Goal: Task Accomplishment & Management: Complete application form

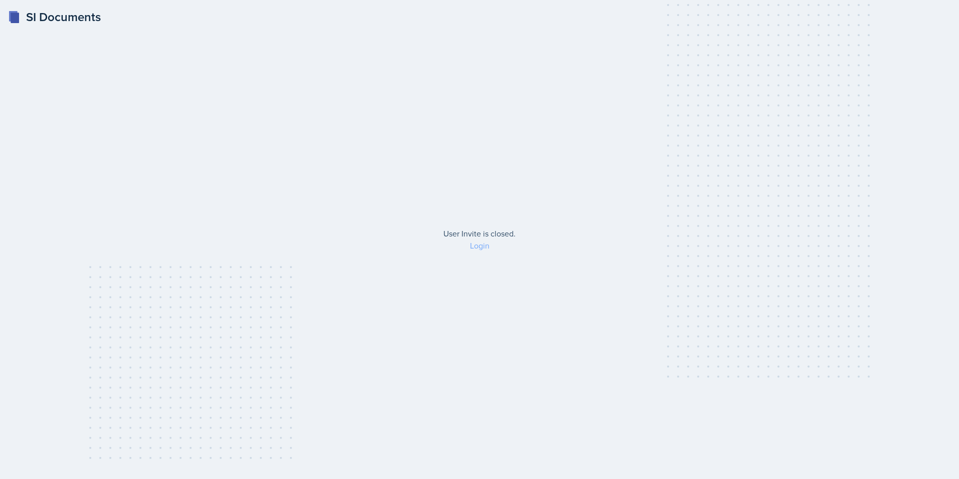
click at [482, 245] on link "Login" at bounding box center [480, 245] width 20 height 11
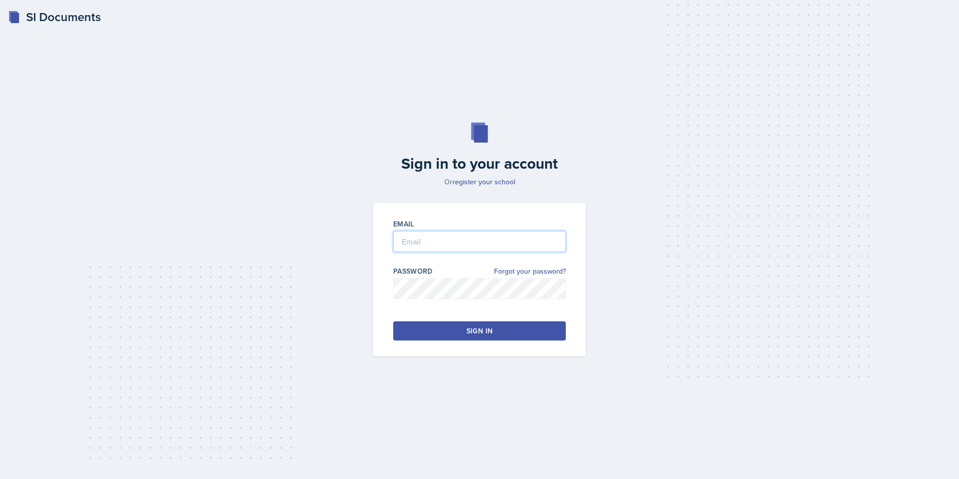
type input "[EMAIL_ADDRESS][DOMAIN_NAME]"
click at [491, 335] on div "Sign in" at bounding box center [480, 331] width 26 height 10
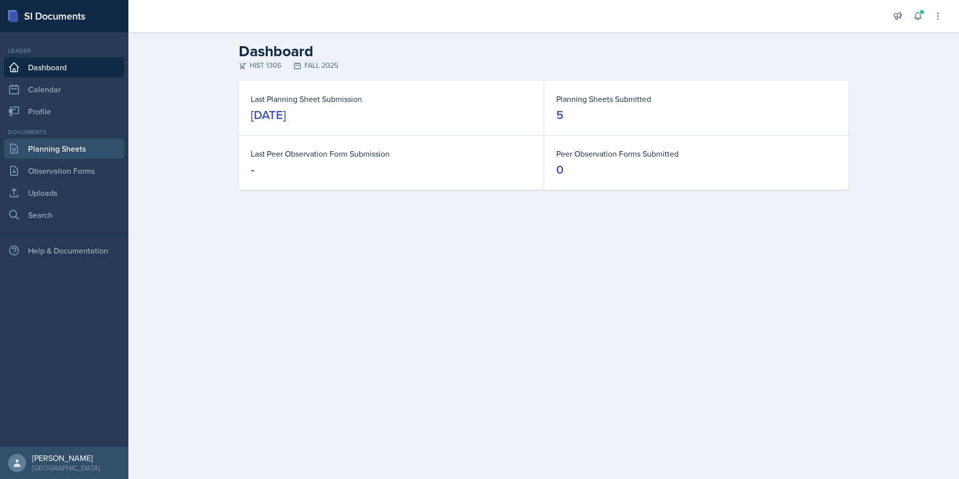
click at [59, 148] on link "Planning Sheets" at bounding box center [64, 148] width 120 height 20
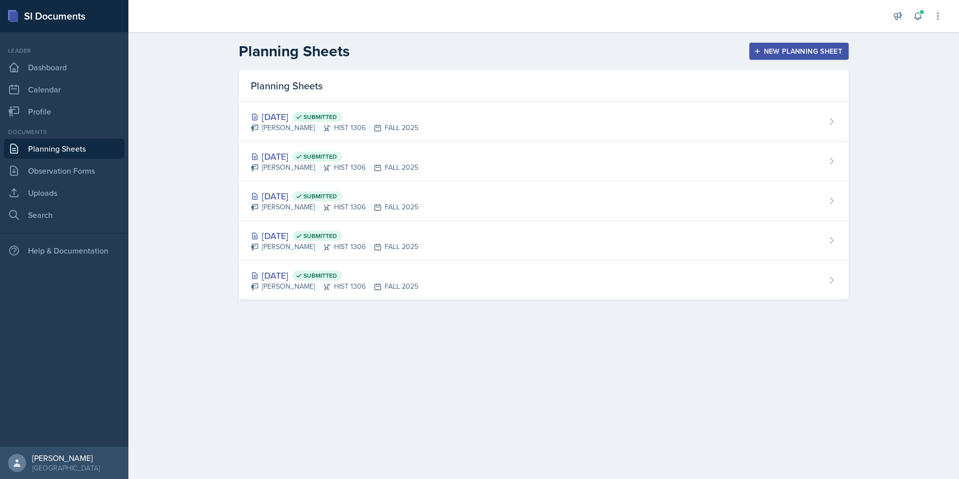
click at [772, 55] on div "New Planning Sheet" at bounding box center [799, 51] width 86 height 8
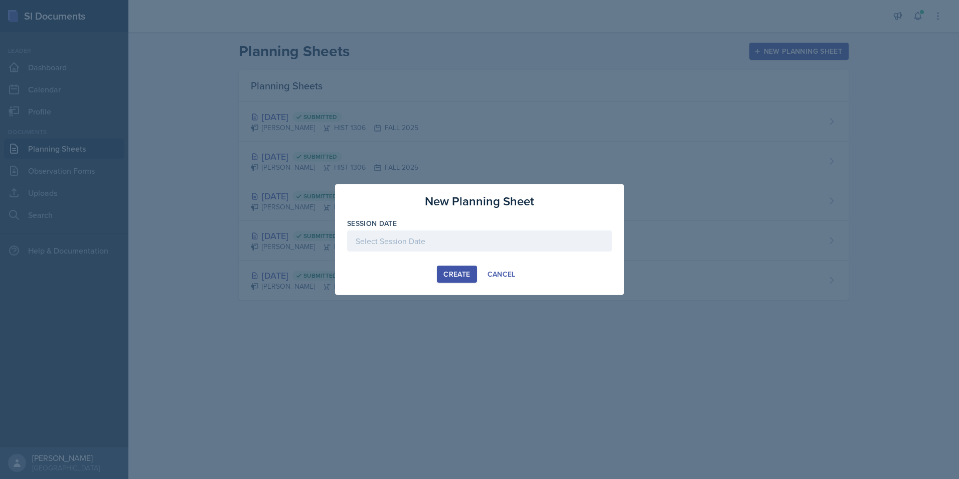
click at [469, 272] on div "Create" at bounding box center [456, 274] width 27 height 8
click at [423, 229] on div "Session Date Required" at bounding box center [479, 239] width 265 height 43
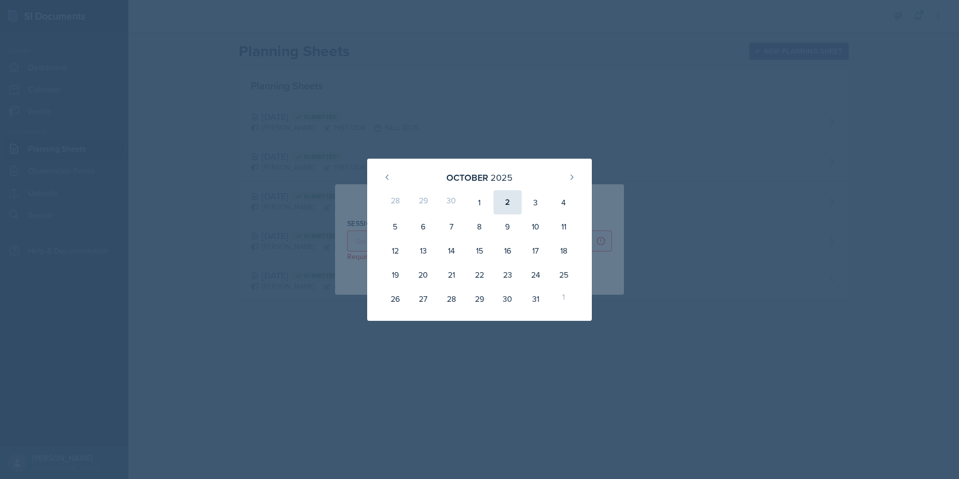
click at [515, 205] on div "2" at bounding box center [508, 202] width 28 height 24
type input "[DATE]"
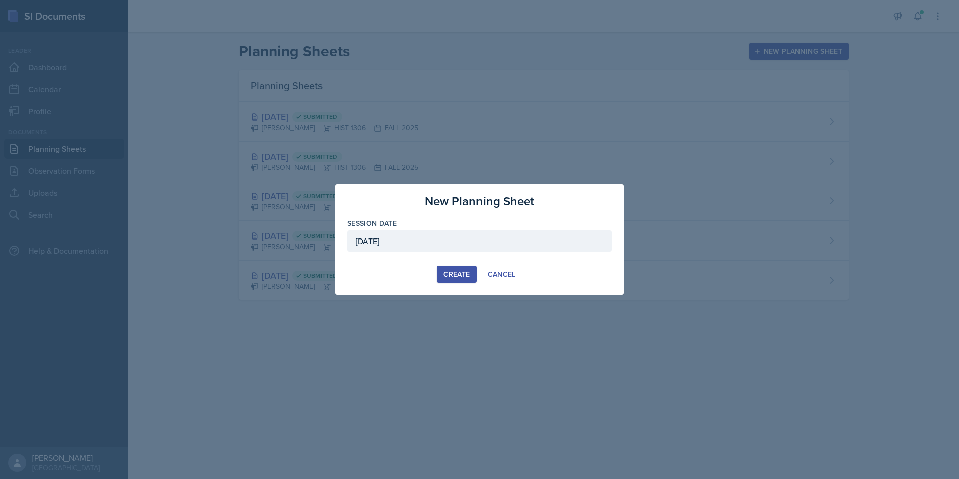
click at [464, 279] on button "Create" at bounding box center [457, 273] width 40 height 17
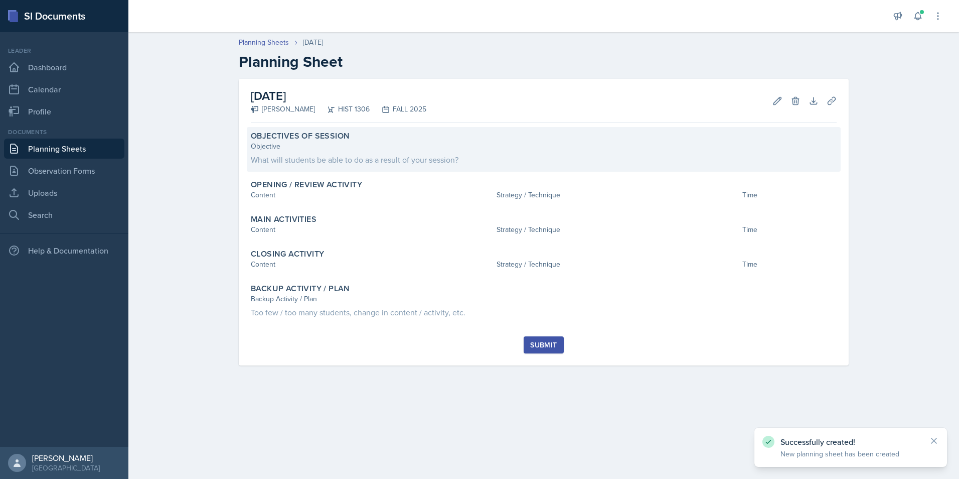
click at [324, 151] on div "Objective What will students be able to do as a result of your session?" at bounding box center [544, 153] width 586 height 25
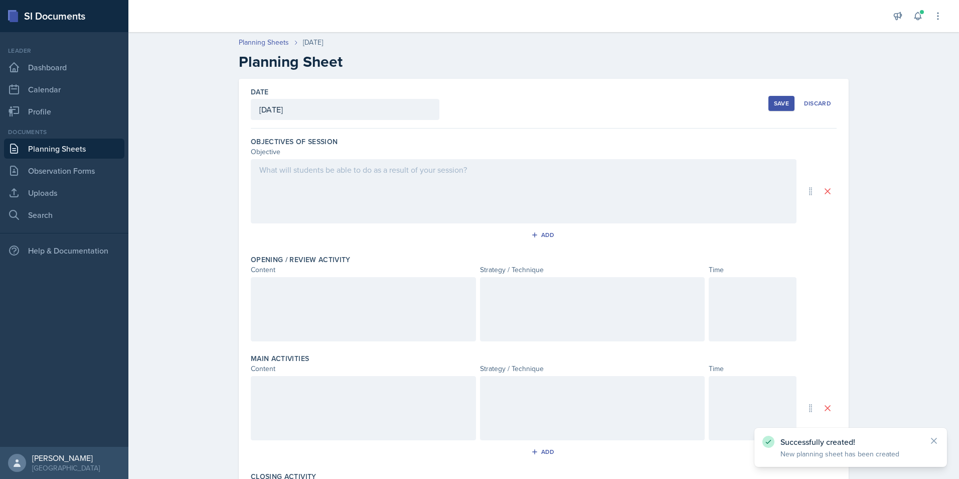
click at [335, 177] on div at bounding box center [524, 191] width 546 height 64
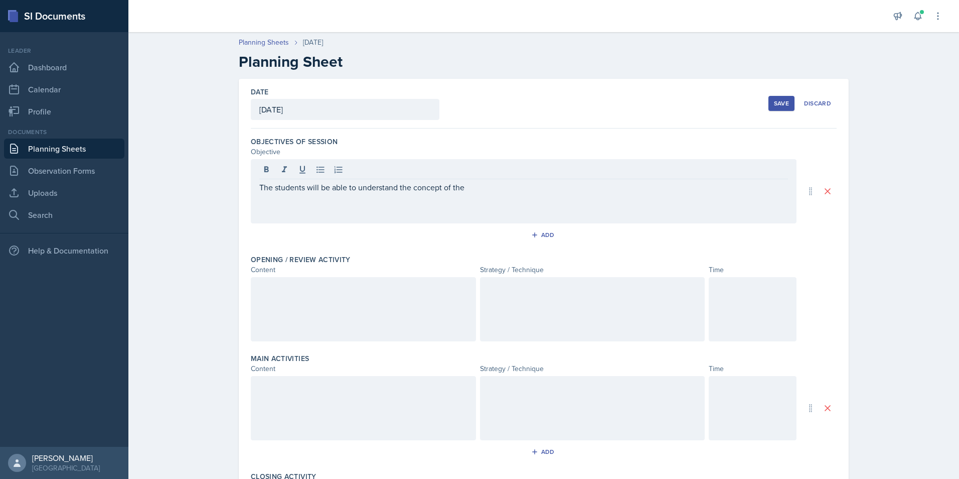
click at [86, 140] on link "Planning Sheets" at bounding box center [64, 148] width 120 height 20
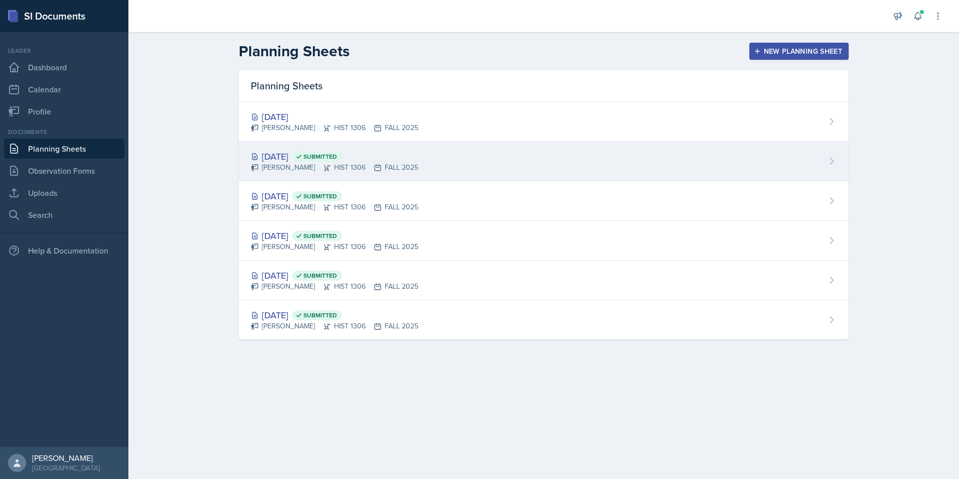
click at [317, 155] on div "[DATE] Submitted" at bounding box center [335, 156] width 168 height 14
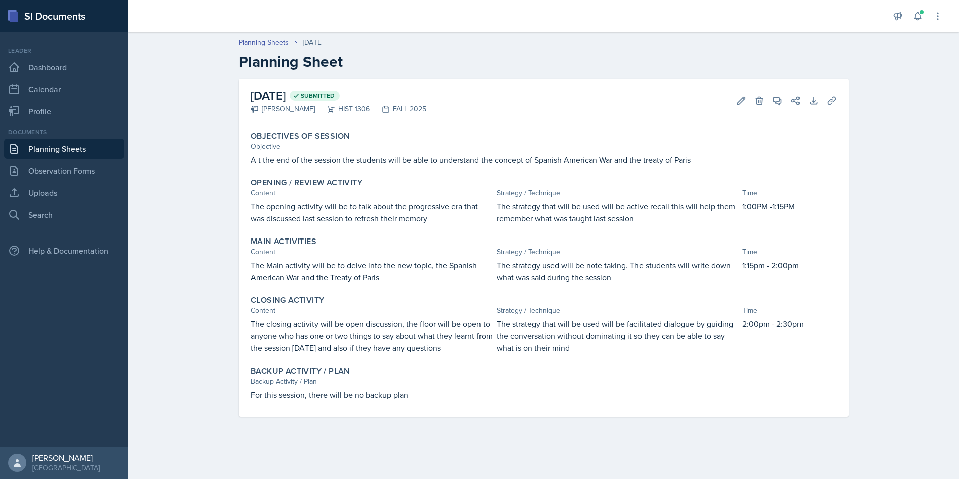
click at [62, 151] on link "Planning Sheets" at bounding box center [64, 148] width 120 height 20
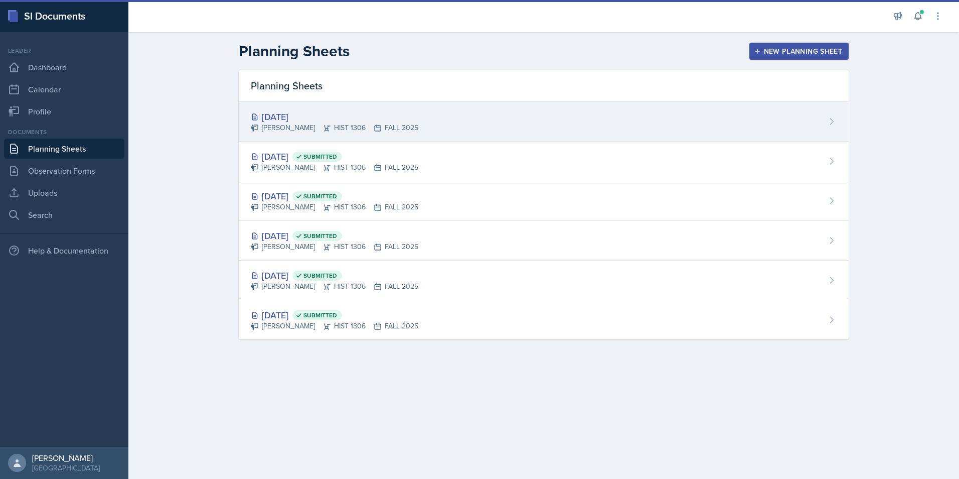
click at [367, 119] on div "[DATE]" at bounding box center [335, 117] width 168 height 14
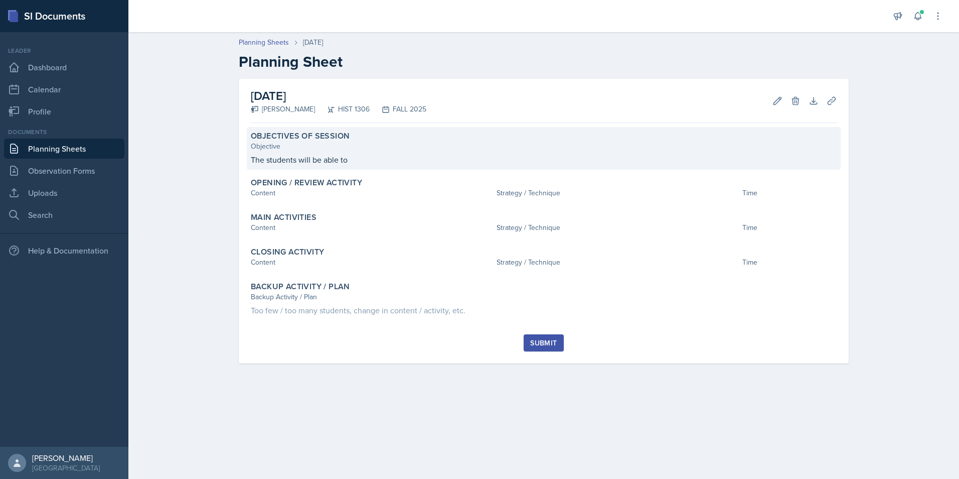
click at [374, 159] on p "The students will be able to" at bounding box center [544, 159] width 586 height 12
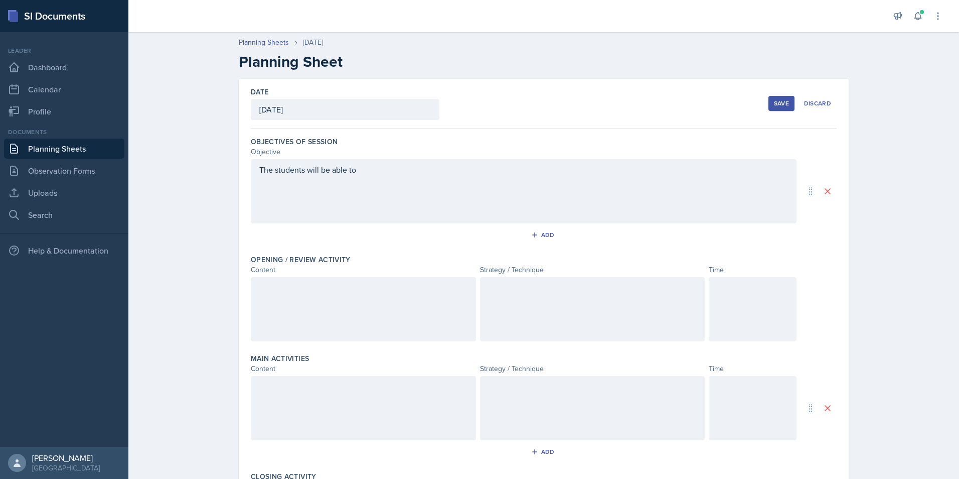
click at [380, 179] on div "The students will be able to" at bounding box center [524, 191] width 546 height 64
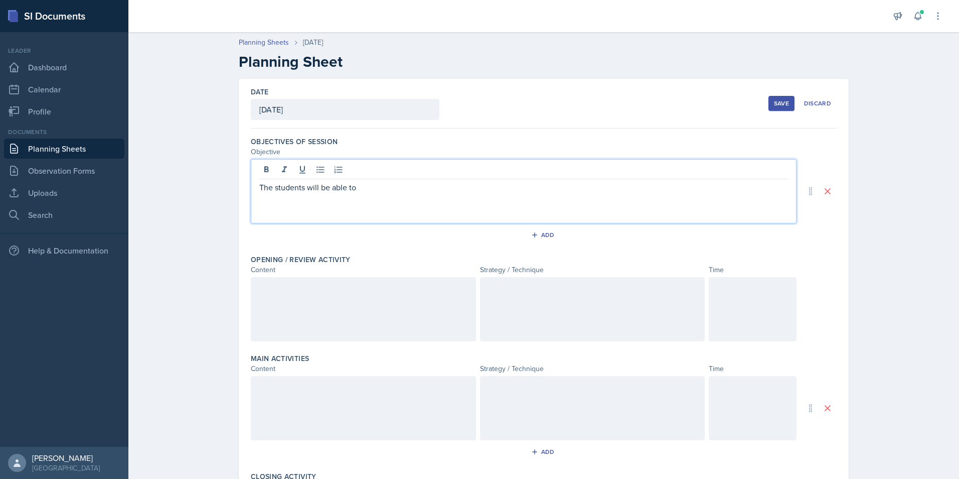
click at [387, 182] on div "The students will be able to" at bounding box center [524, 191] width 546 height 64
click at [394, 201] on div "The students will be able to" at bounding box center [524, 191] width 546 height 64
click at [403, 191] on p "The students will be able to" at bounding box center [523, 187] width 529 height 12
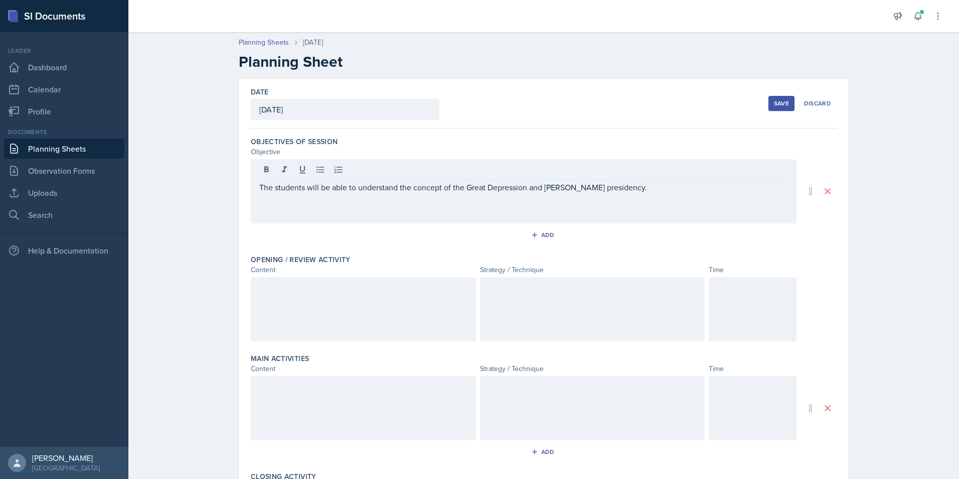
click at [310, 330] on div at bounding box center [363, 309] width 225 height 64
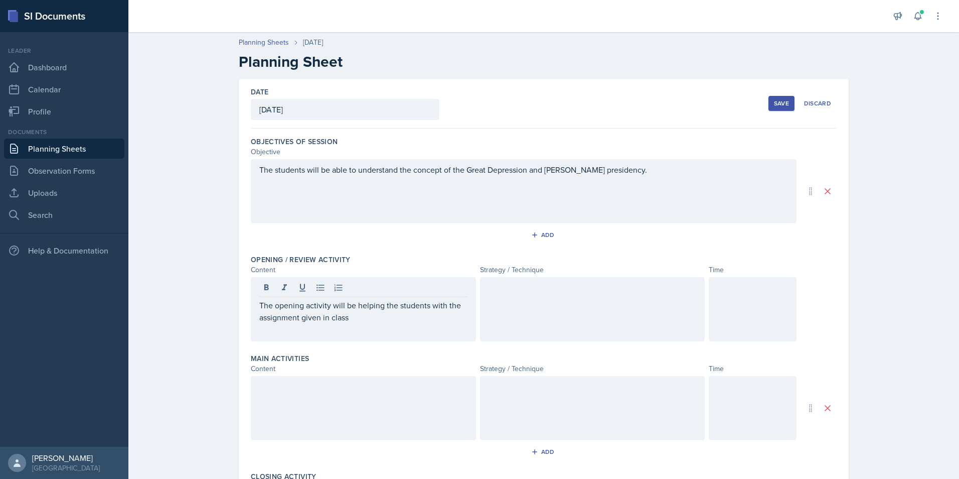
click at [579, 328] on div at bounding box center [592, 309] width 225 height 64
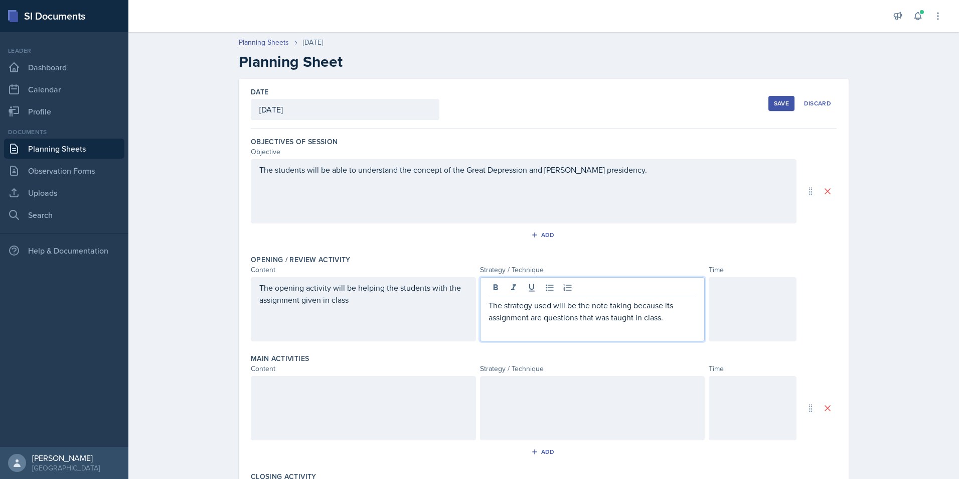
click at [729, 299] on div at bounding box center [753, 309] width 88 height 64
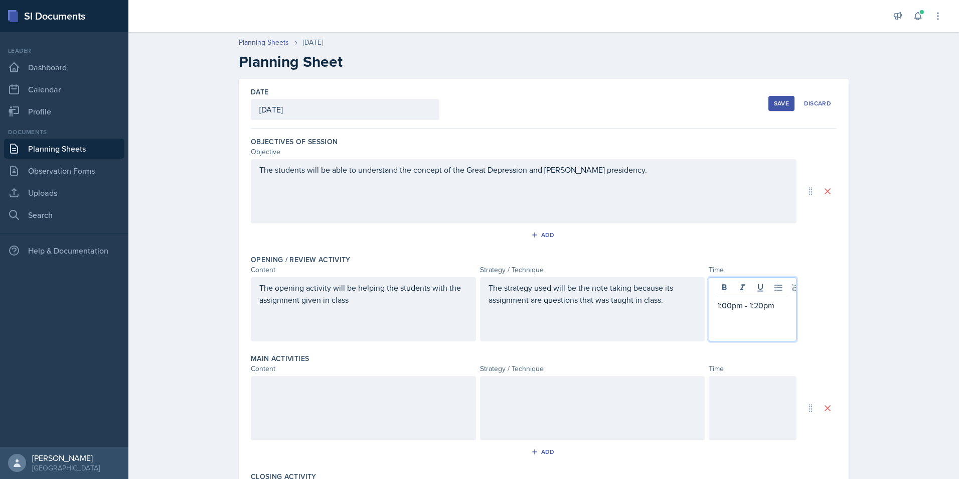
click at [405, 409] on div at bounding box center [363, 408] width 225 height 64
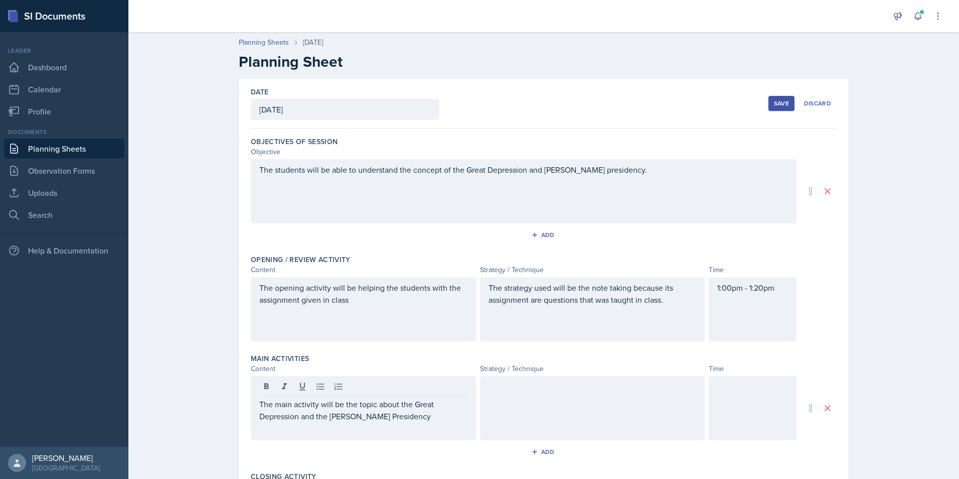
click at [588, 426] on div at bounding box center [592, 408] width 225 height 64
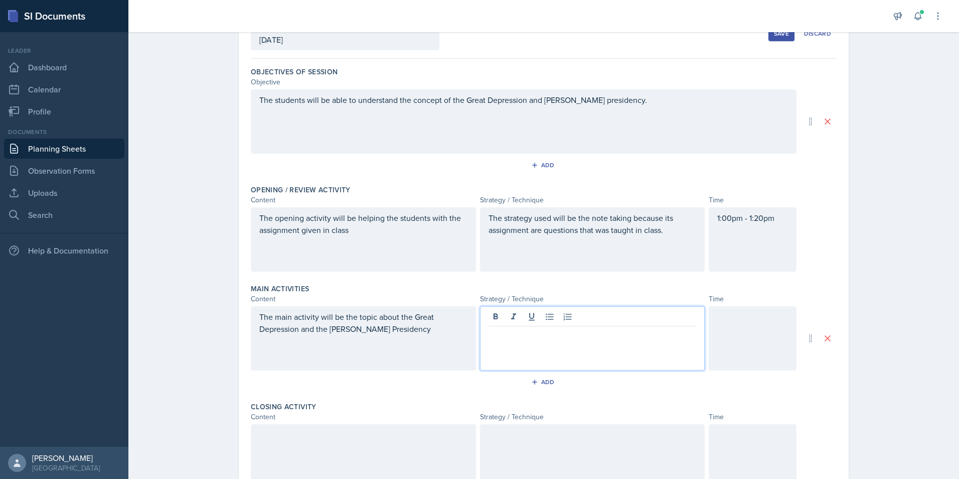
scroll to position [218, 0]
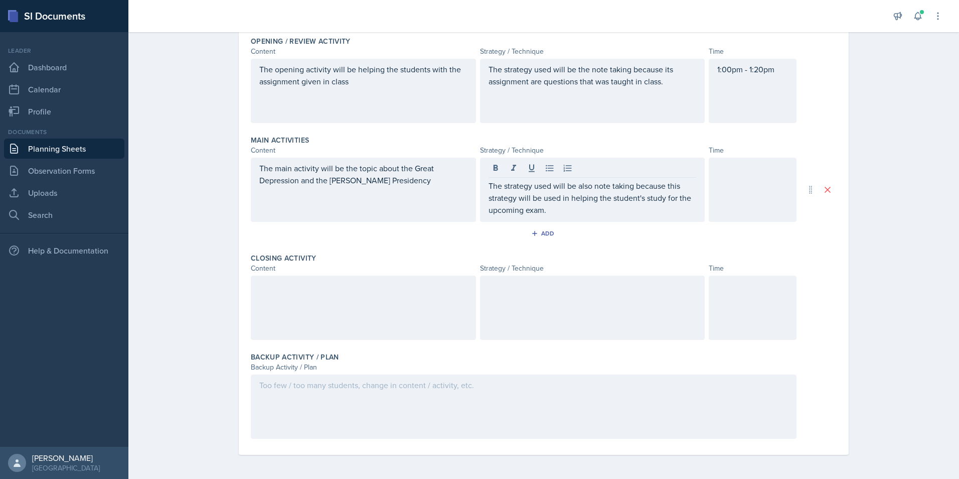
click at [785, 181] on div at bounding box center [753, 190] width 88 height 64
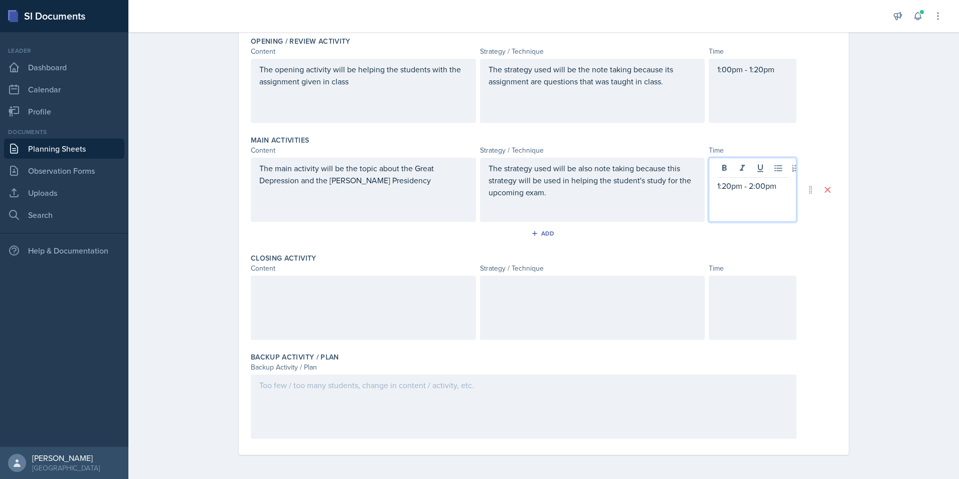
click at [344, 324] on div at bounding box center [363, 307] width 225 height 64
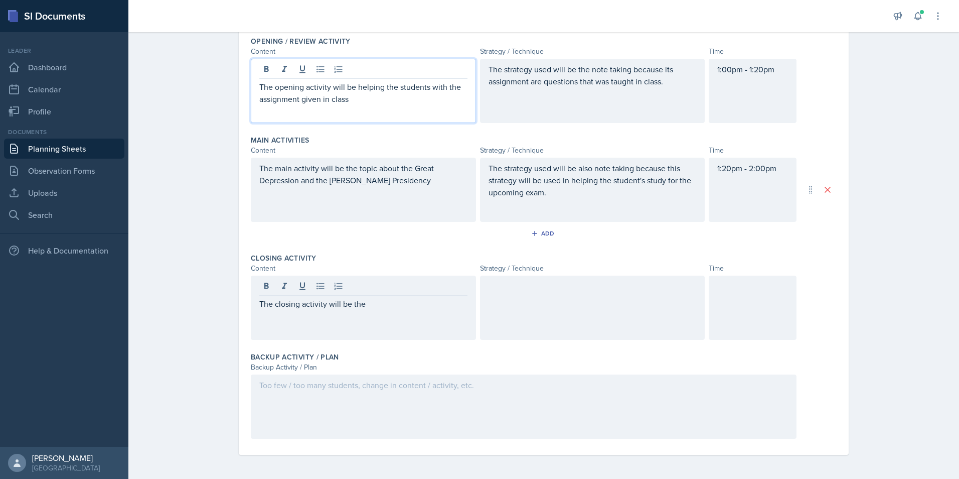
click at [394, 83] on p "The opening activity will be helping the students with the assignment given in …" at bounding box center [363, 93] width 208 height 24
drag, startPoint x: 388, startPoint y: 101, endPoint x: 374, endPoint y: 99, distance: 14.7
click at [374, 99] on p "The opening activity will be helping the students with the assignment given in …" at bounding box center [363, 93] width 208 height 24
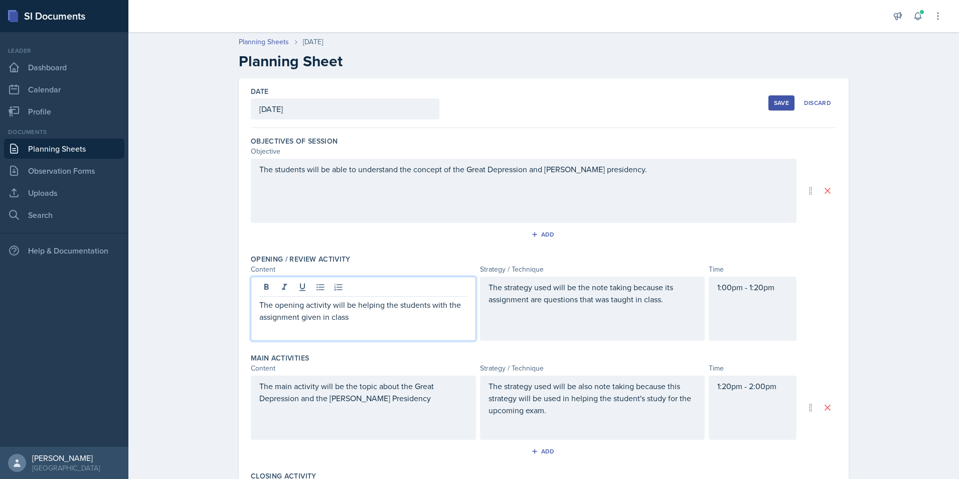
scroll to position [0, 0]
click at [938, 17] on icon at bounding box center [938, 16] width 10 height 10
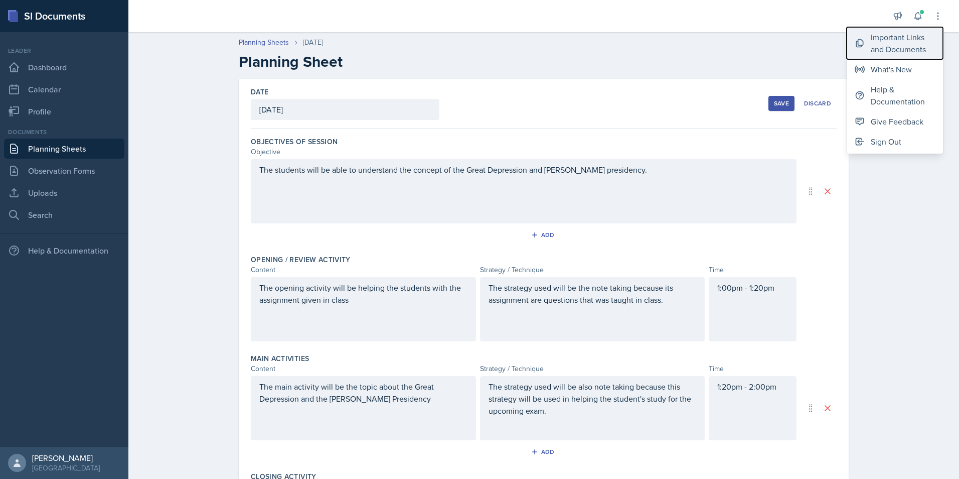
click at [913, 43] on div "Important Links and Documents" at bounding box center [903, 43] width 64 height 24
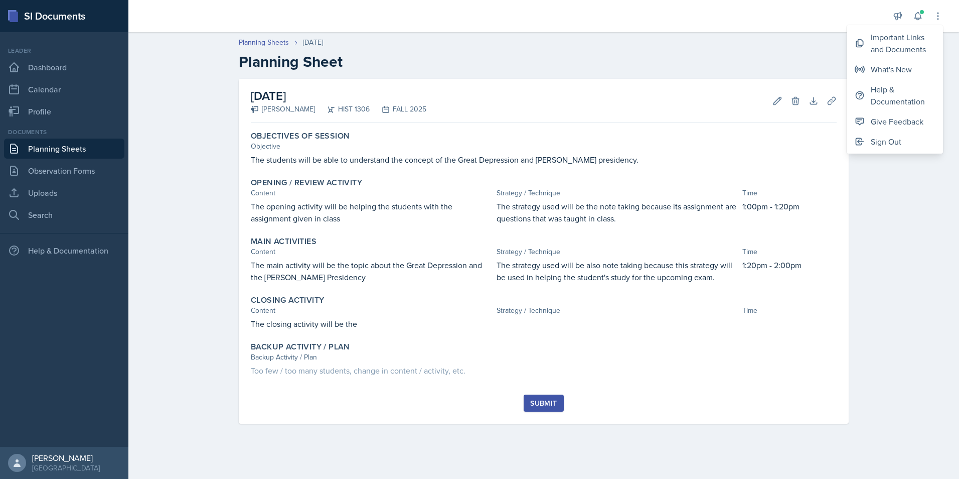
click at [916, 203] on div "Planning Sheets [DATE] Planning Sheet [DATE] [PERSON_NAME] HIST 1306 FALL 2025 …" at bounding box center [543, 237] width 831 height 420
click at [823, 97] on button "Uploads" at bounding box center [832, 101] width 18 height 18
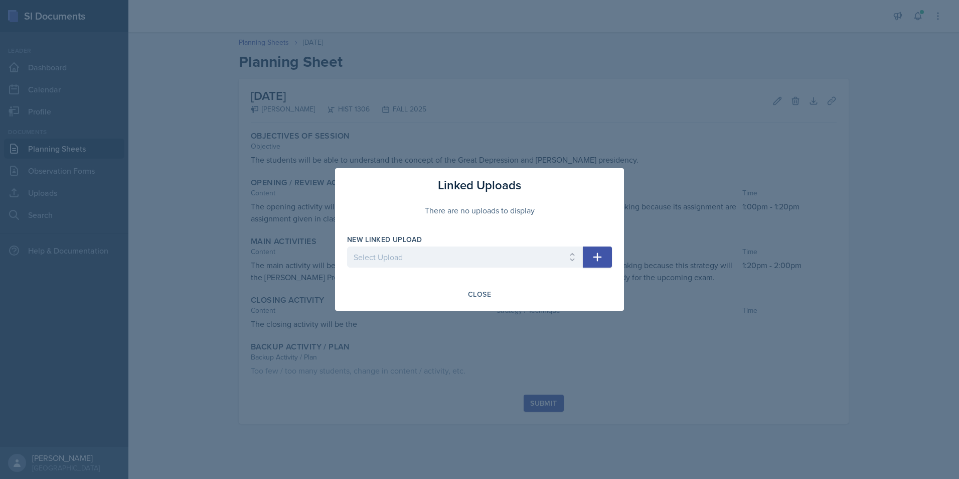
click at [610, 257] on button "button" at bounding box center [597, 256] width 29 height 21
click at [577, 258] on select "Select Upload" at bounding box center [465, 256] width 236 height 21
click at [566, 253] on select "Select Upload" at bounding box center [465, 256] width 236 height 21
click at [570, 253] on select "Select Upload" at bounding box center [465, 256] width 236 height 21
click at [479, 294] on div "Close" at bounding box center [479, 294] width 23 height 8
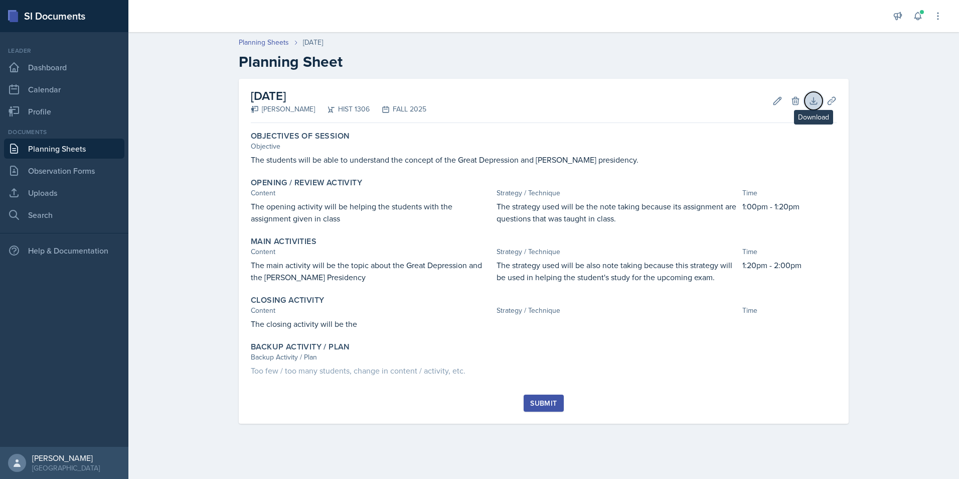
click at [812, 101] on icon at bounding box center [814, 101] width 10 height 10
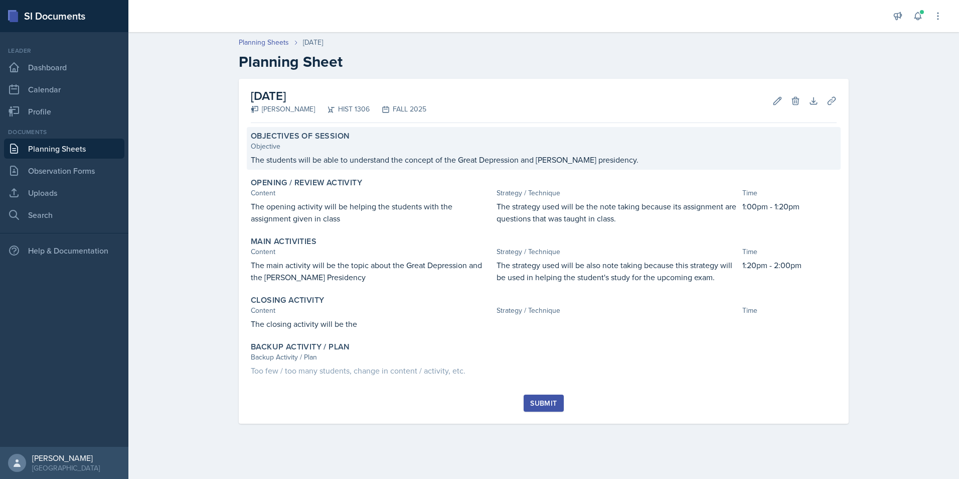
click at [841, 135] on div "[DATE] [PERSON_NAME] HIST 1306 FALL 2025 Edit Delete Download Uploads Autosavin…" at bounding box center [544, 251] width 610 height 345
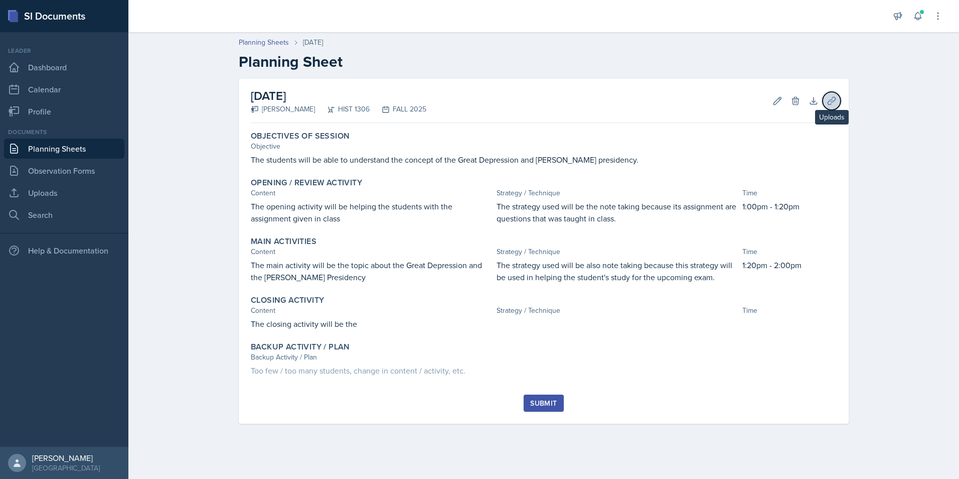
click at [829, 97] on icon at bounding box center [832, 101] width 10 height 10
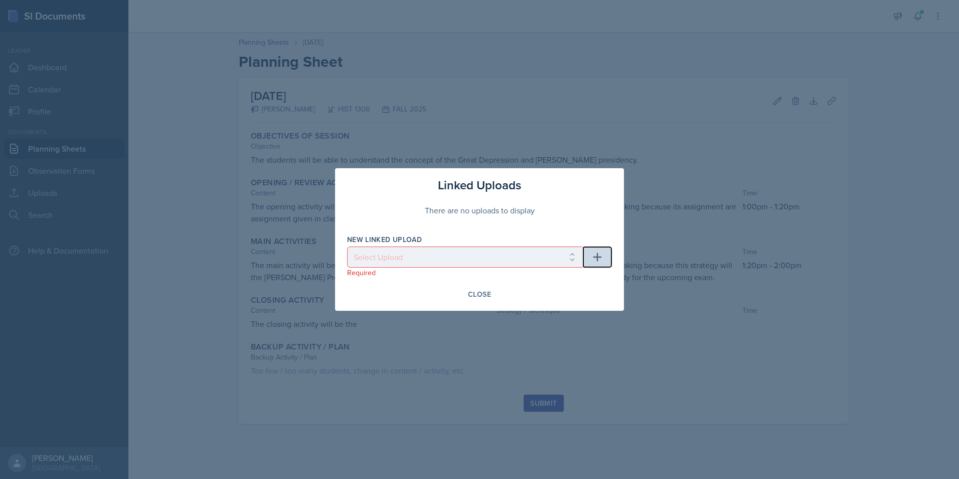
click at [608, 254] on button "button" at bounding box center [597, 256] width 29 height 21
click at [573, 257] on select "Select Upload" at bounding box center [465, 256] width 236 height 21
drag, startPoint x: 478, startPoint y: 294, endPoint x: 490, endPoint y: 290, distance: 12.2
click at [478, 294] on div "Close" at bounding box center [479, 294] width 23 height 8
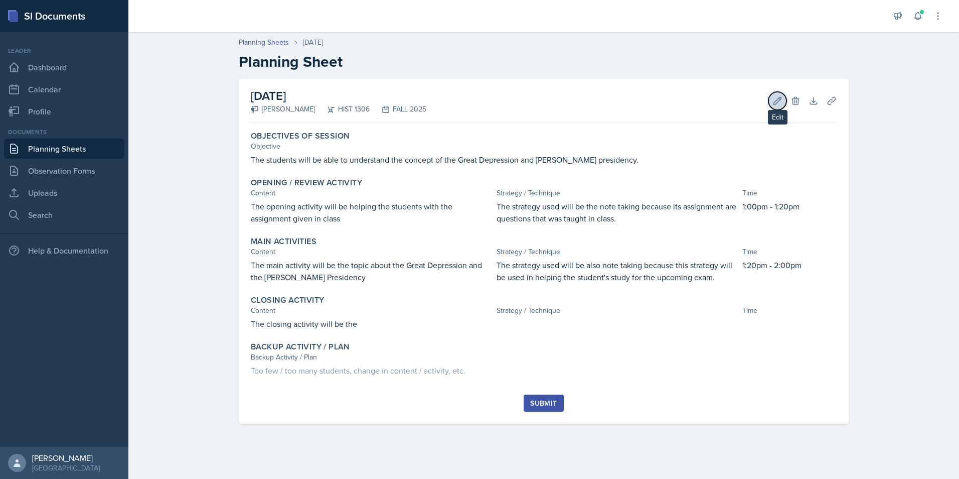
click at [783, 100] on button "Edit" at bounding box center [777, 101] width 18 height 18
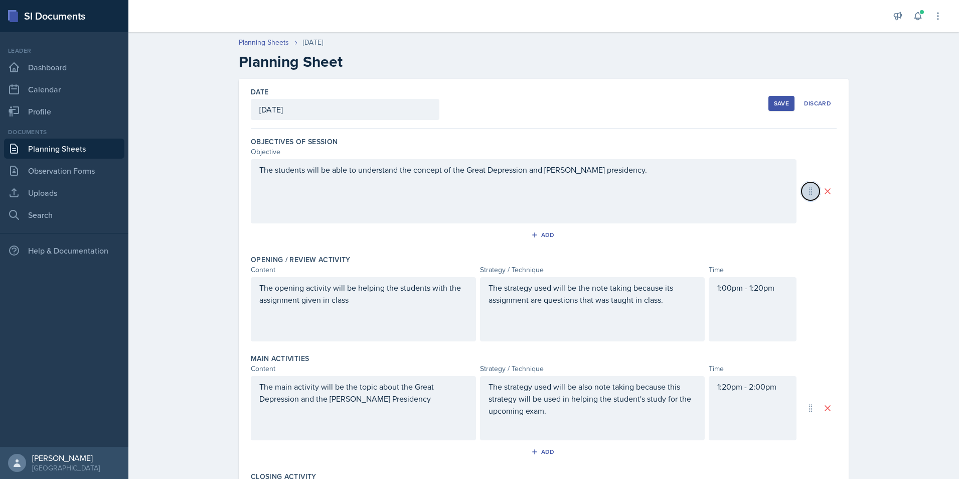
click at [806, 192] on icon at bounding box center [811, 191] width 10 height 10
click at [763, 196] on div "The students will be able to understand the concept of the Great Depression and…" at bounding box center [524, 191] width 546 height 64
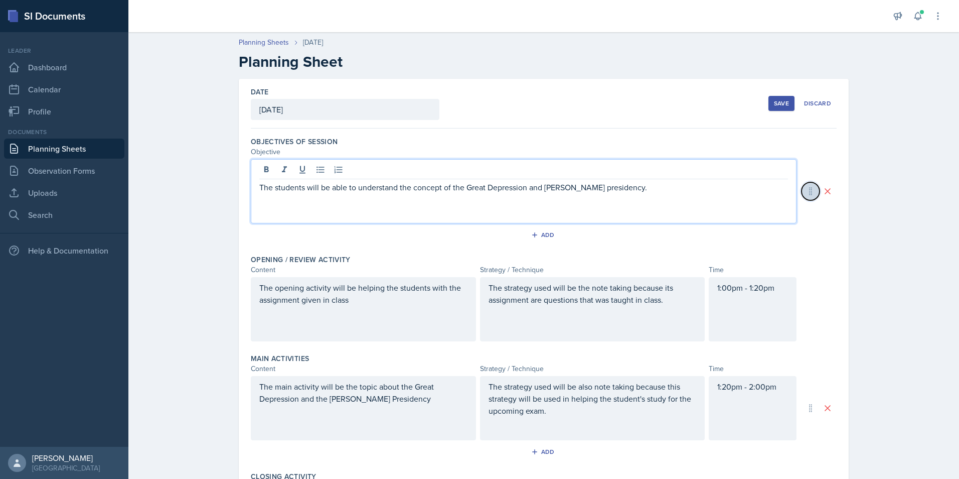
click at [810, 188] on icon at bounding box center [811, 192] width 3 height 8
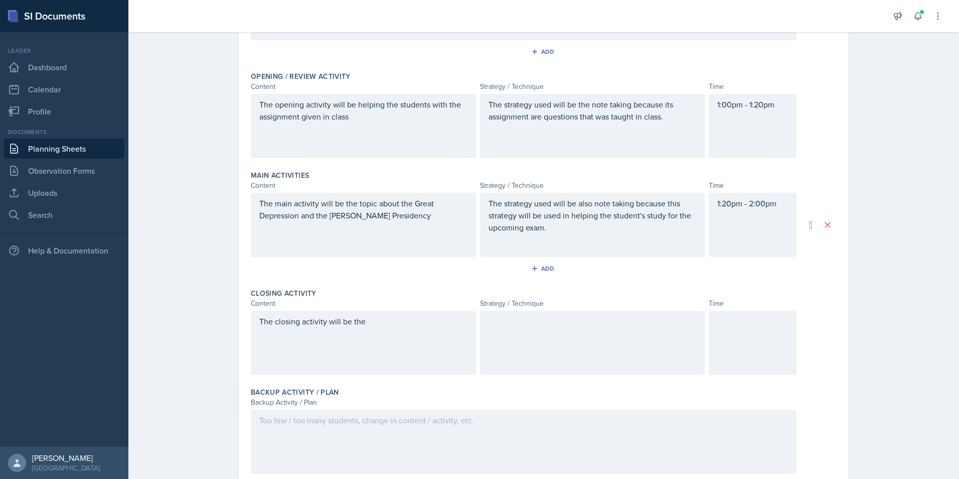
scroll to position [201, 0]
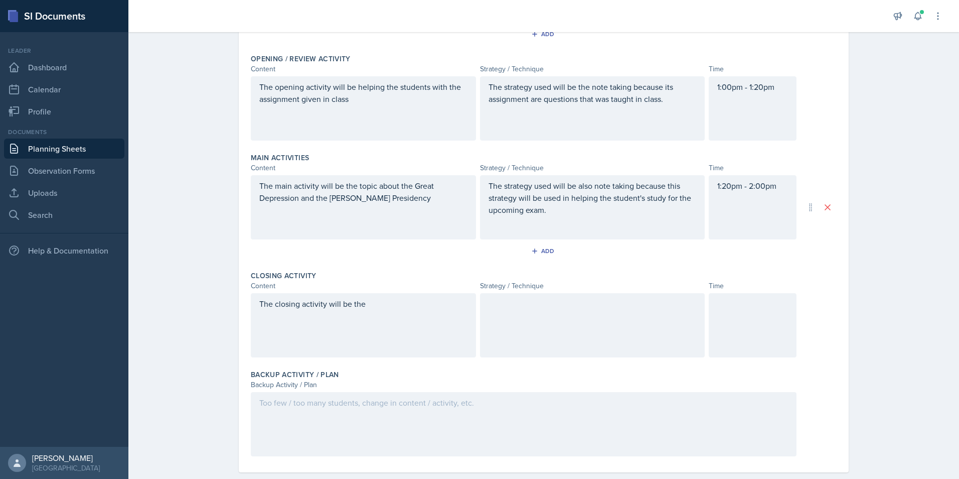
click at [395, 316] on div "The closing activity will be the" at bounding box center [363, 325] width 225 height 64
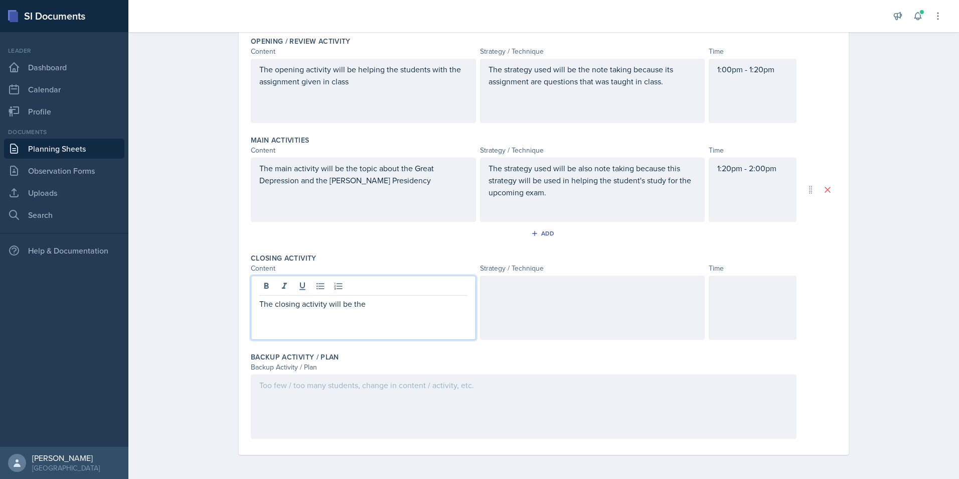
click at [396, 310] on div "The closing activity will be the" at bounding box center [363, 307] width 225 height 64
click at [399, 286] on div at bounding box center [363, 287] width 208 height 17
click at [391, 305] on p "The closing activity will be the" at bounding box center [363, 303] width 208 height 12
click at [559, 316] on div at bounding box center [592, 307] width 225 height 64
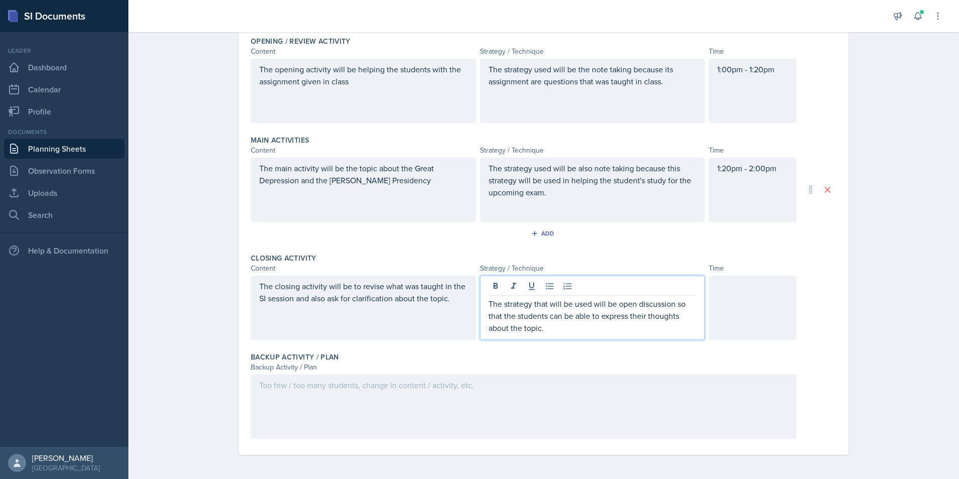
click at [727, 312] on div at bounding box center [753, 307] width 88 height 64
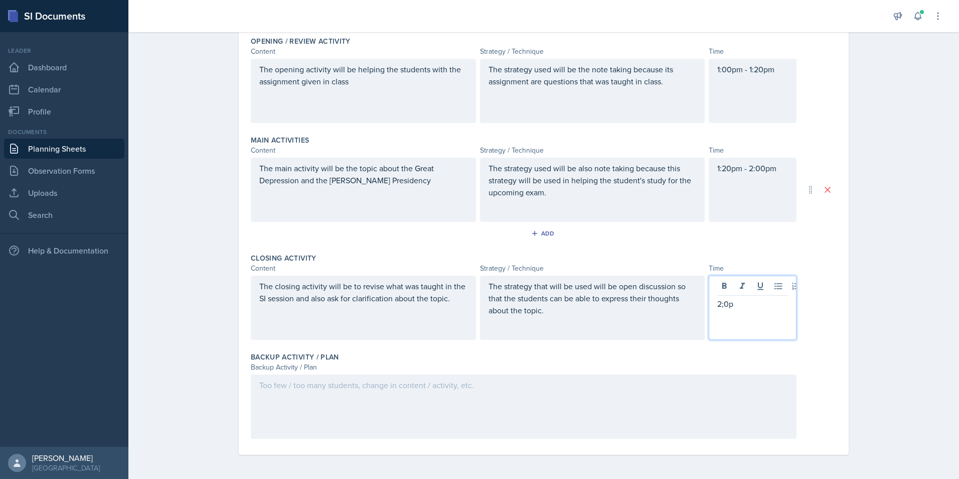
click at [729, 311] on div "2;0p" at bounding box center [753, 307] width 88 height 64
click at [733, 307] on p "2;0p" at bounding box center [752, 303] width 71 height 12
click at [572, 385] on div at bounding box center [524, 406] width 546 height 64
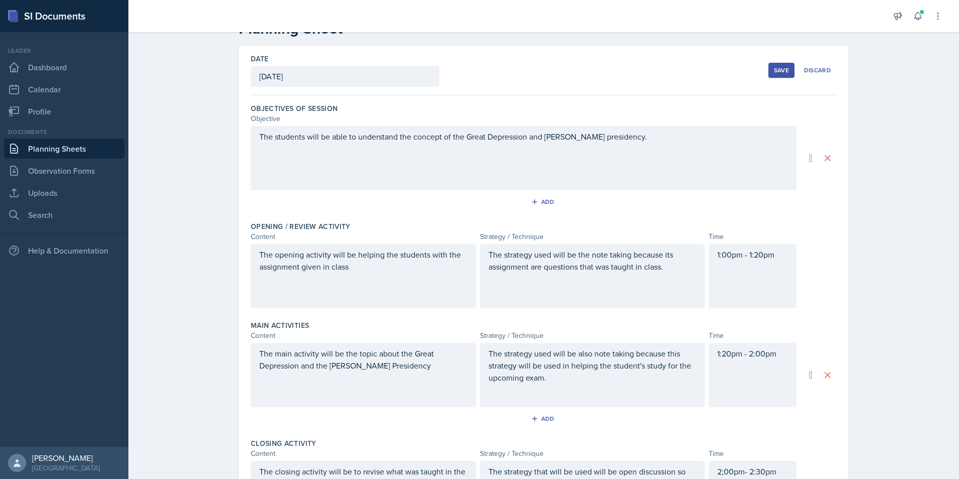
scroll to position [0, 0]
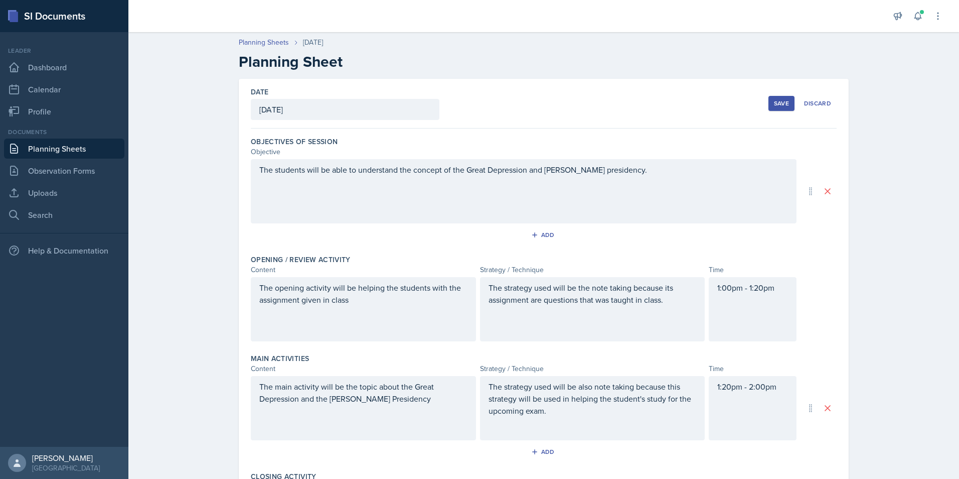
click at [784, 105] on div "Save" at bounding box center [781, 103] width 15 height 8
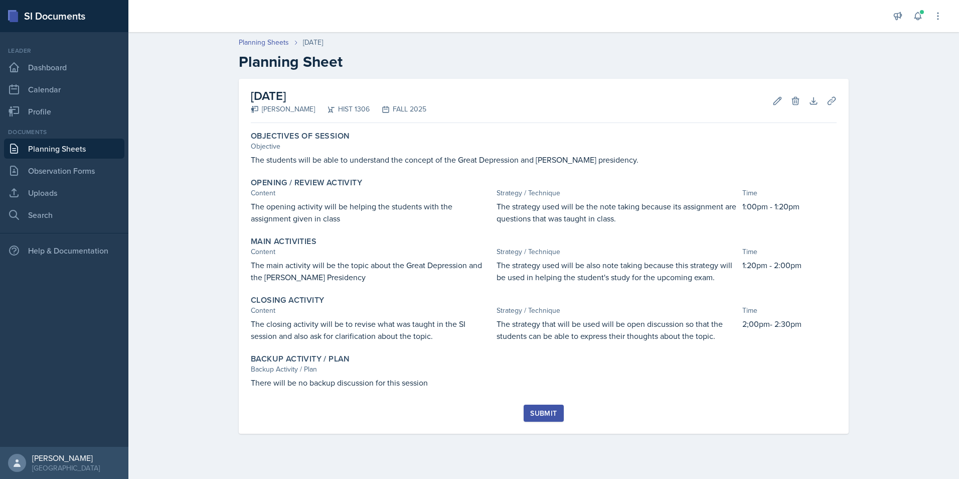
click at [546, 414] on div "Submit" at bounding box center [543, 413] width 27 height 8
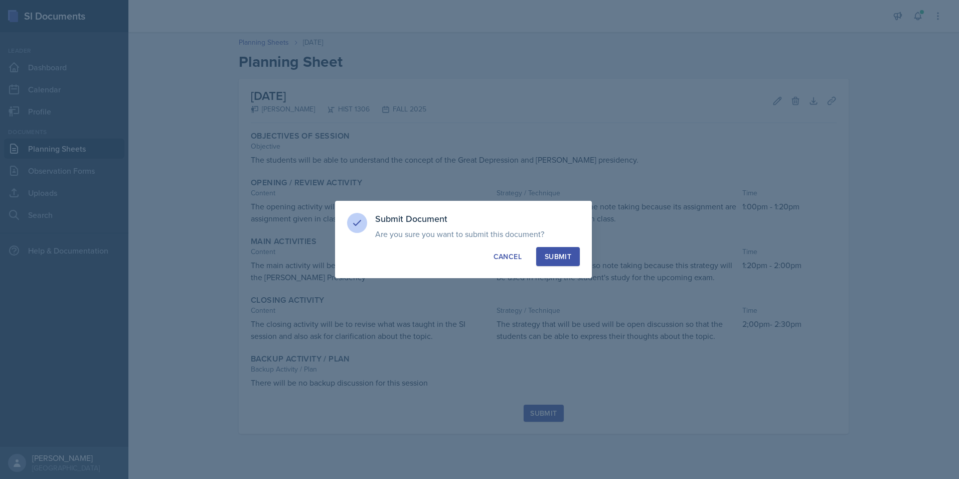
click at [572, 252] on button "Submit" at bounding box center [558, 256] width 44 height 19
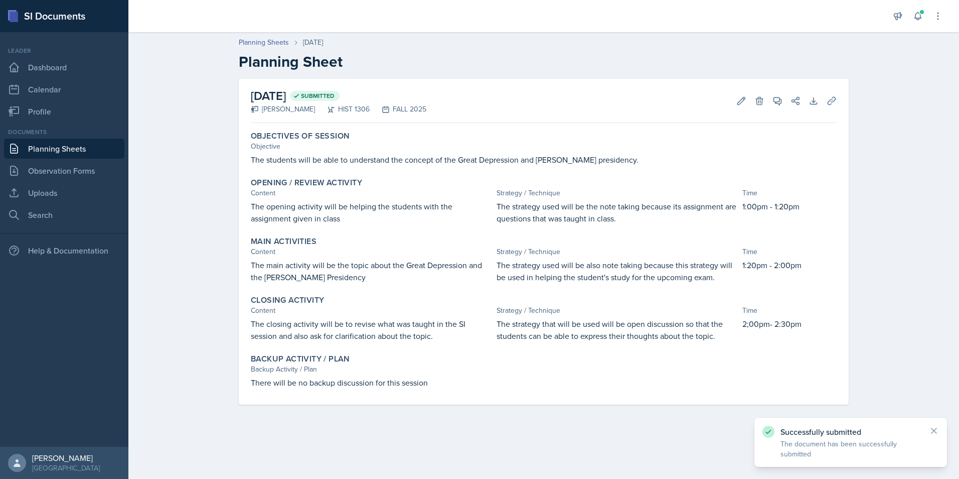
click at [73, 153] on link "Planning Sheets" at bounding box center [64, 148] width 120 height 20
